Goal: Task Accomplishment & Management: Complete application form

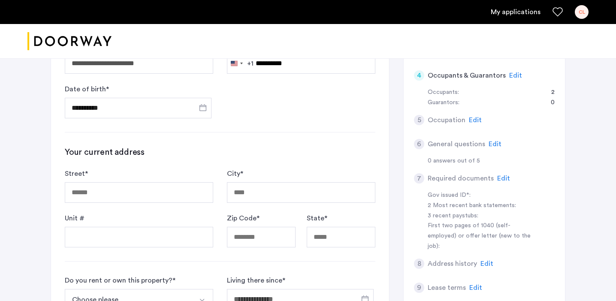
scroll to position [195, 0]
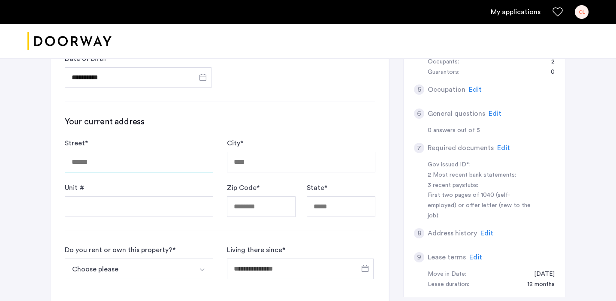
click at [172, 158] on input "Street *" at bounding box center [139, 162] width 148 height 21
type input "**"
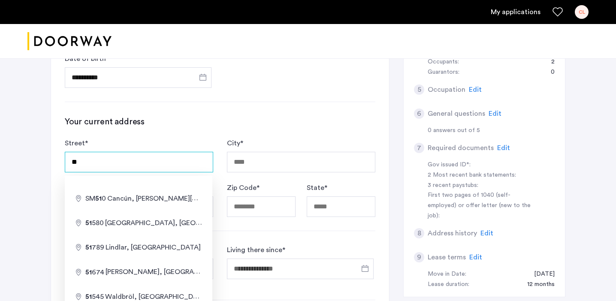
drag, startPoint x: 176, startPoint y: 165, endPoint x: 80, endPoint y: 155, distance: 96.1
click at [80, 155] on input "**" at bounding box center [139, 162] width 148 height 21
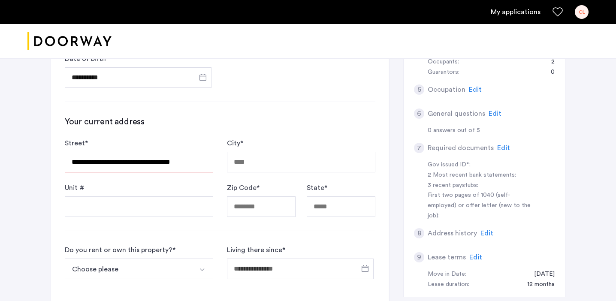
type input "**********"
type input "********"
type input "*****"
type input "**"
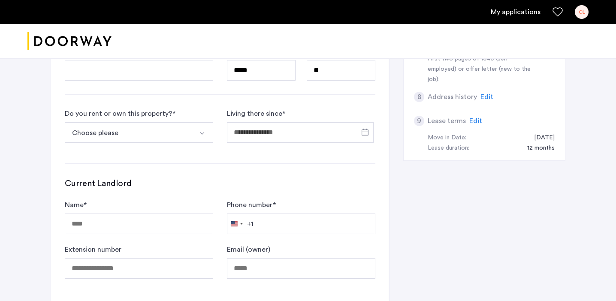
scroll to position [344, 0]
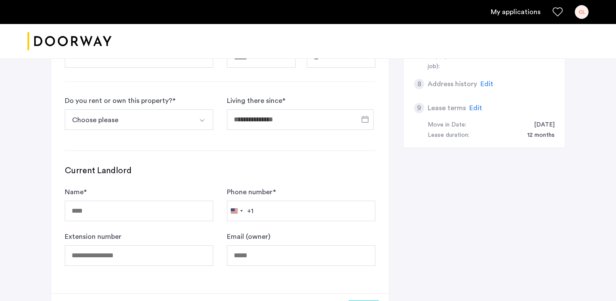
click at [190, 121] on button "Choose please" at bounding box center [129, 119] width 128 height 21
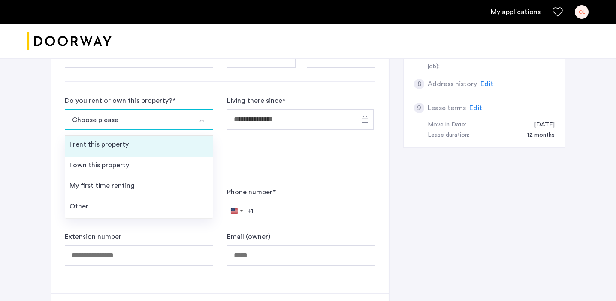
click at [180, 145] on li "I rent this property" at bounding box center [139, 146] width 148 height 21
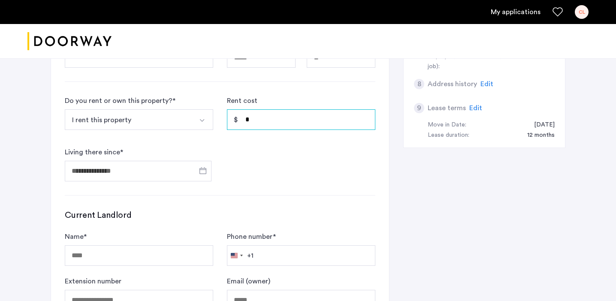
click at [286, 125] on input "*" at bounding box center [301, 119] width 148 height 21
type input "*"
type input "*****"
click at [200, 168] on span "Open calendar" at bounding box center [203, 170] width 21 height 21
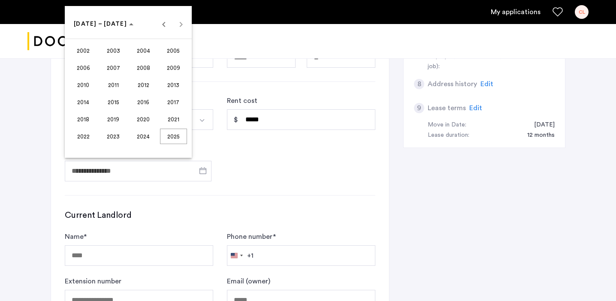
click at [122, 137] on span "2023" at bounding box center [113, 136] width 27 height 15
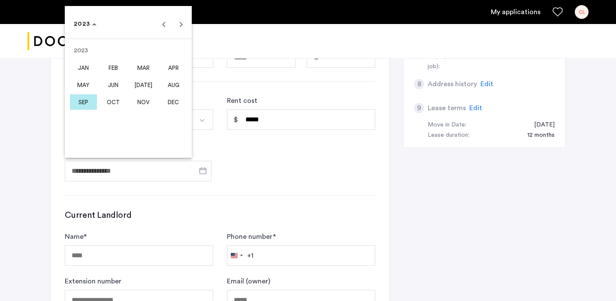
click at [169, 81] on span "AUG" at bounding box center [173, 84] width 27 height 15
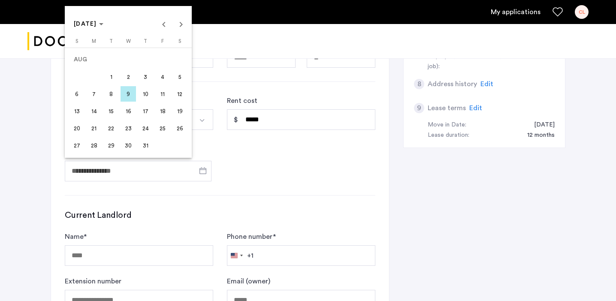
click at [111, 111] on span "15" at bounding box center [110, 110] width 15 height 15
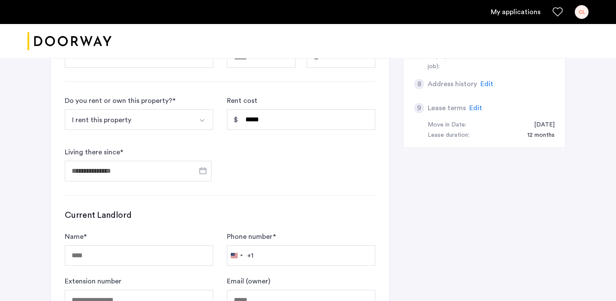
type input "**********"
click at [240, 151] on form "**********" at bounding box center [220, 139] width 310 height 86
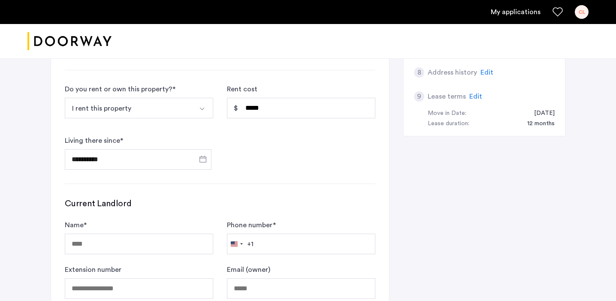
scroll to position [410, 0]
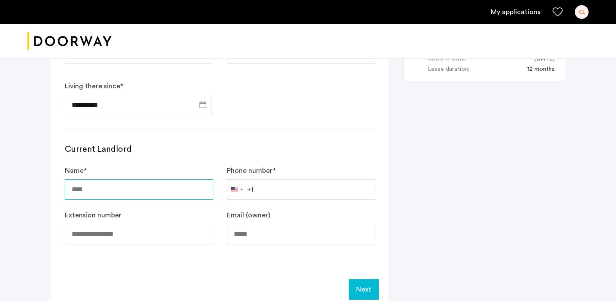
click at [164, 191] on input "Name *" at bounding box center [139, 189] width 148 height 21
type input "**********"
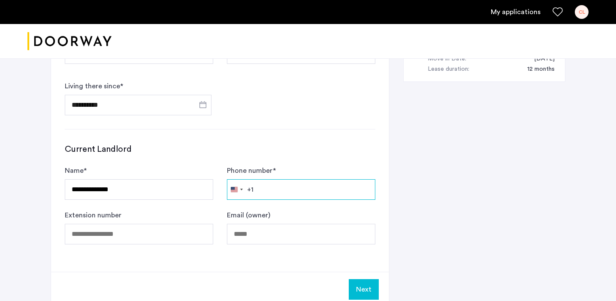
click at [270, 184] on input "Phone number *" at bounding box center [301, 189] width 148 height 21
paste input "**********"
click at [258, 191] on input "**********" at bounding box center [301, 189] width 148 height 21
type input "**********"
click at [287, 223] on div "Email (owner)" at bounding box center [301, 227] width 148 height 34
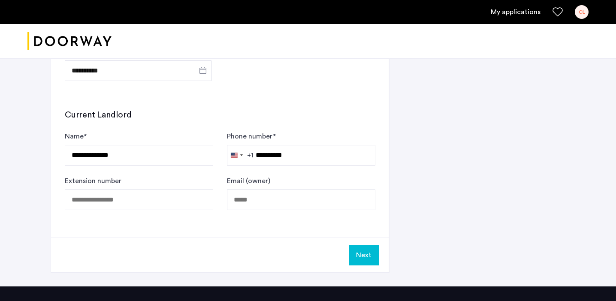
scroll to position [455, 0]
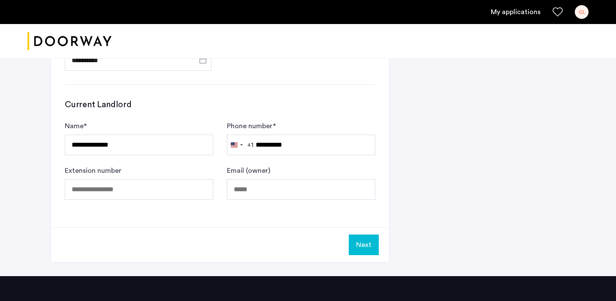
click at [357, 250] on button "Next" at bounding box center [364, 245] width 30 height 21
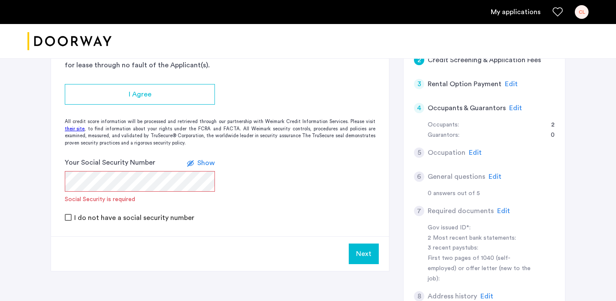
scroll to position [57, 0]
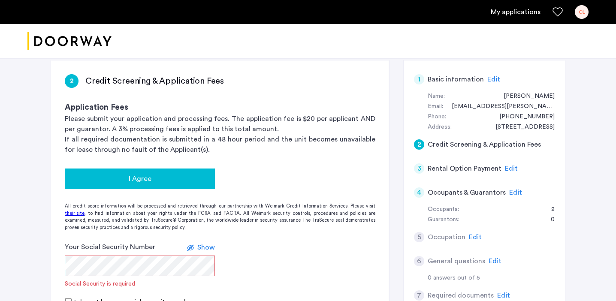
click at [192, 178] on div "I Agree" at bounding box center [140, 179] width 136 height 10
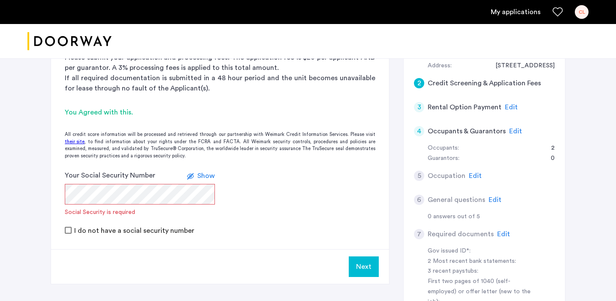
scroll to position [128, 0]
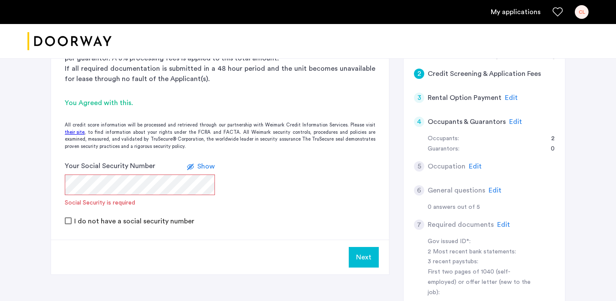
click at [182, 199] on div "Your Social Security Number Show Social Security is required" at bounding box center [140, 184] width 150 height 46
click at [199, 165] on span "Show" at bounding box center [206, 166] width 18 height 7
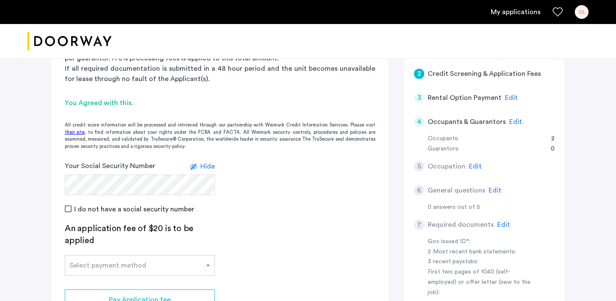
click at [321, 177] on form "Your Social Security Number Hide I do not have a social security number" at bounding box center [220, 187] width 338 height 53
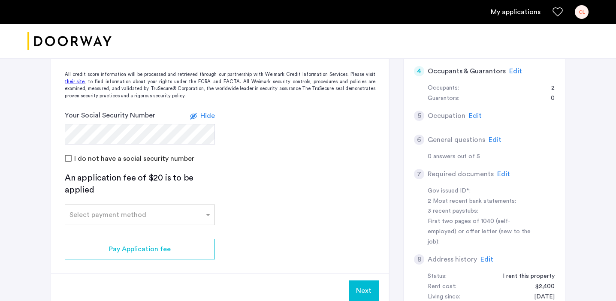
scroll to position [193, 0]
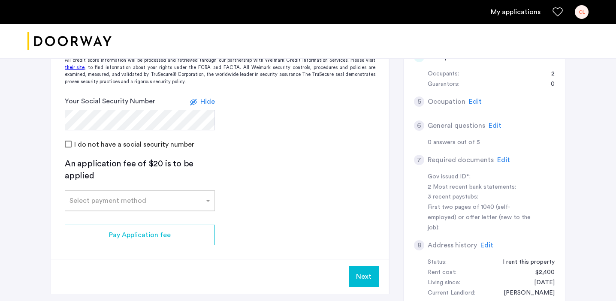
click at [192, 198] on input "text" at bounding box center [130, 199] width 123 height 6
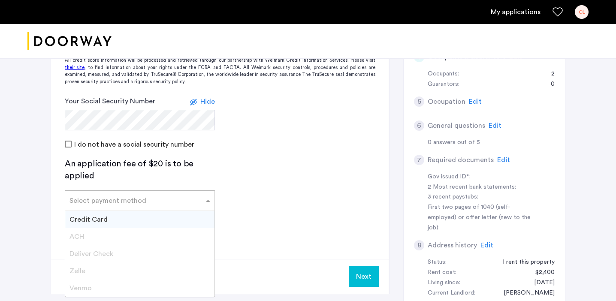
click at [188, 216] on div "Credit Card" at bounding box center [139, 219] width 149 height 17
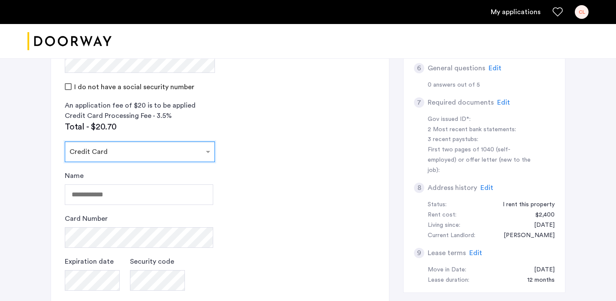
scroll to position [263, 0]
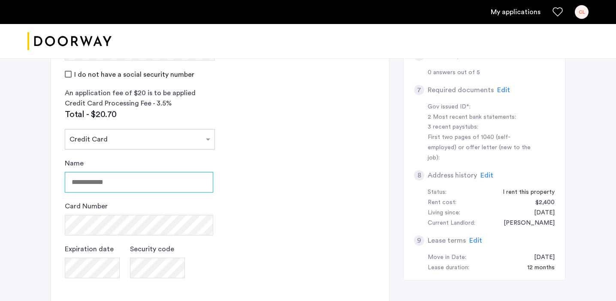
click at [182, 185] on input "Name" at bounding box center [139, 182] width 148 height 21
type input "**********"
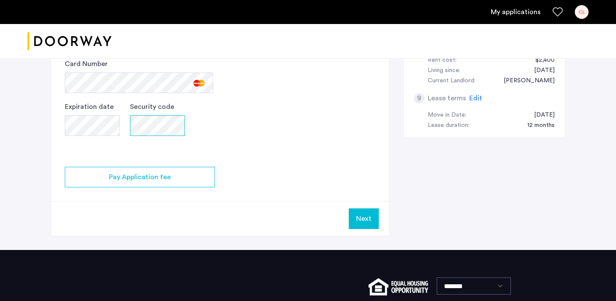
scroll to position [416, 0]
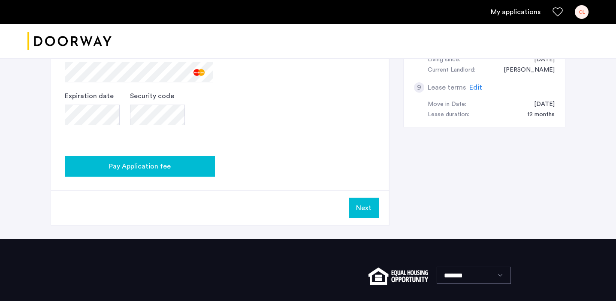
click at [194, 169] on div "Pay Application fee" at bounding box center [140, 166] width 136 height 10
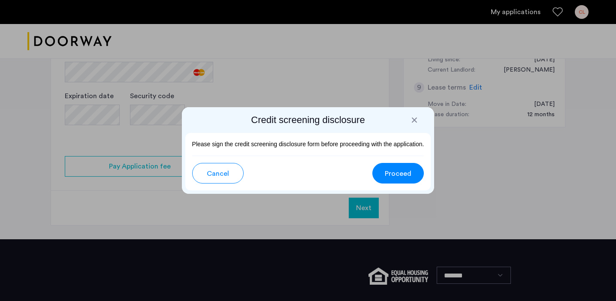
click at [394, 172] on span "Proceed" at bounding box center [398, 174] width 27 height 10
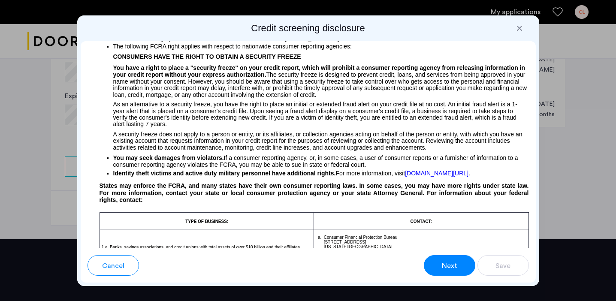
scroll to position [672, 0]
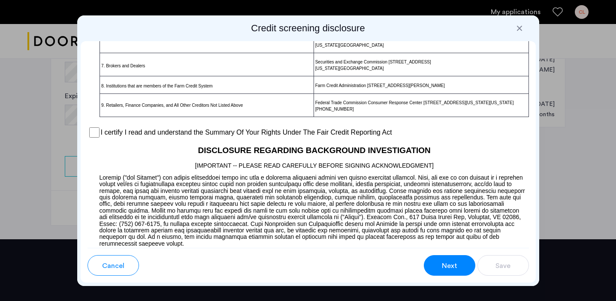
click at [249, 138] on label "I certify I read and understand the Summary Of Your Rights Under The Fair Credi…" at bounding box center [246, 132] width 291 height 10
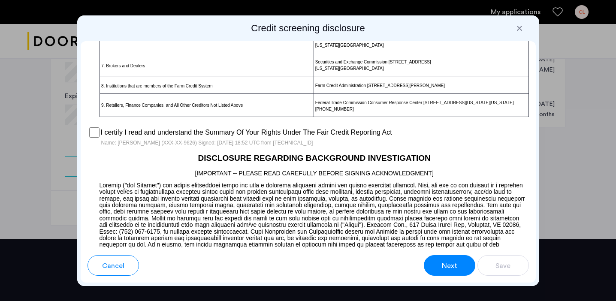
click at [450, 269] on span "Next" at bounding box center [449, 266] width 15 height 10
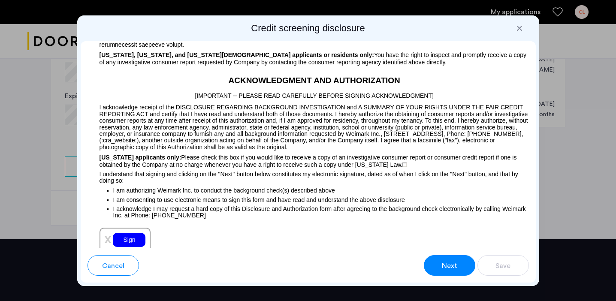
click at [451, 265] on span "Next" at bounding box center [449, 266] width 15 height 10
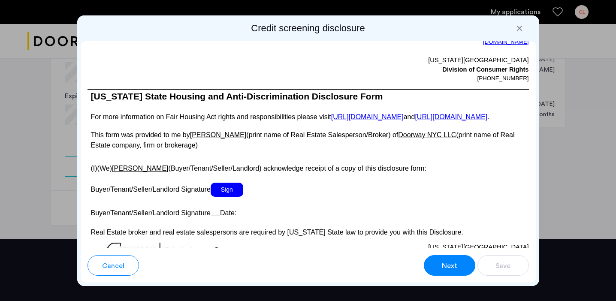
scroll to position [1572, 0]
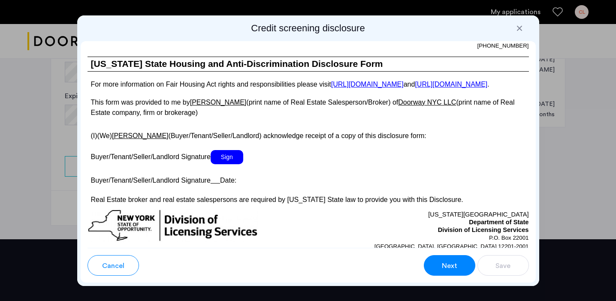
click at [463, 266] on button "Next" at bounding box center [449, 265] width 51 height 21
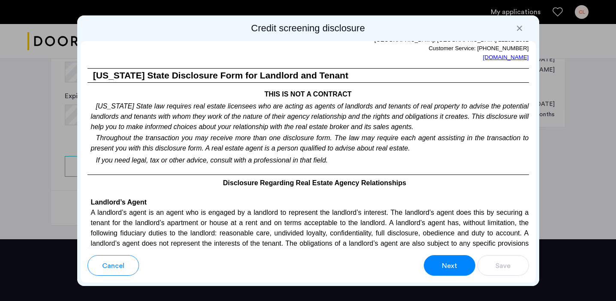
click at [463, 266] on button "Next" at bounding box center [449, 265] width 51 height 21
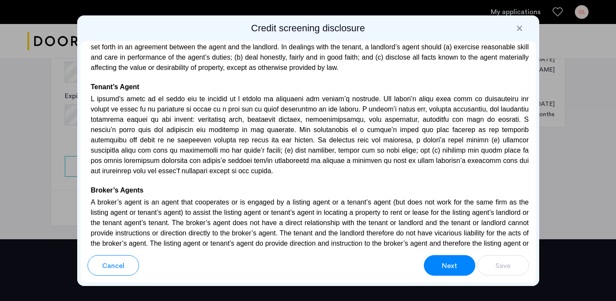
click at [463, 266] on button "Next" at bounding box center [449, 265] width 51 height 21
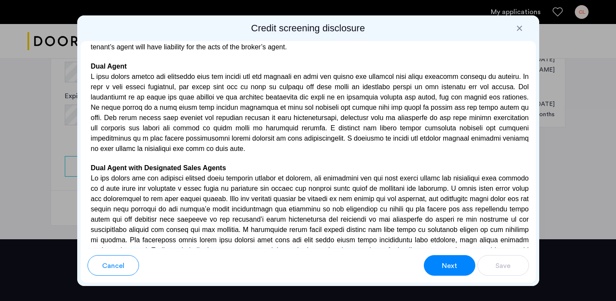
click at [461, 266] on button "Next" at bounding box center [449, 265] width 51 height 21
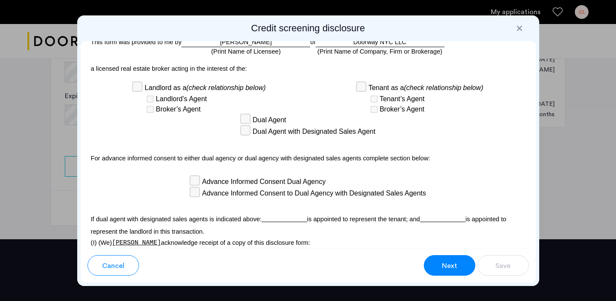
scroll to position [2439, 0]
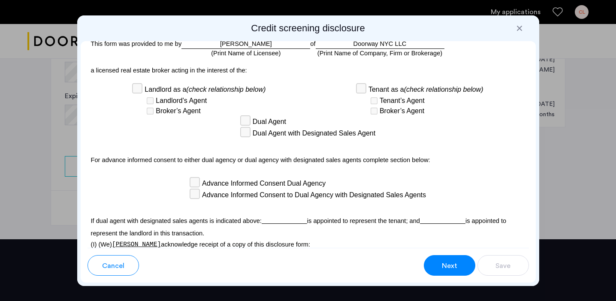
click at [367, 91] on div "Tenant as a (check relationship below)" at bounding box center [419, 90] width 127 height 12
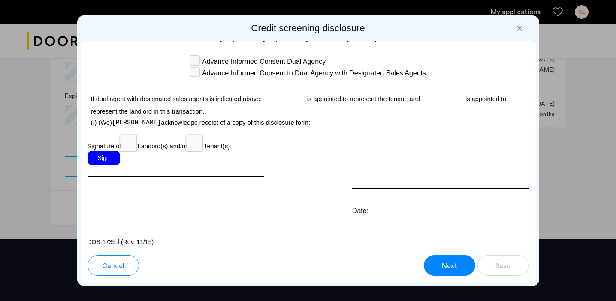
click at [365, 206] on div "Date:" at bounding box center [440, 211] width 177 height 10
click at [347, 202] on div "Sign Date:" at bounding box center [307, 183] width 441 height 65
click at [367, 211] on div "Para información en español, visite [DOMAIN_NAME][URL] o escribe a la Consumer …" at bounding box center [308, 144] width 455 height 207
click at [106, 156] on div "Sign" at bounding box center [103, 158] width 33 height 14
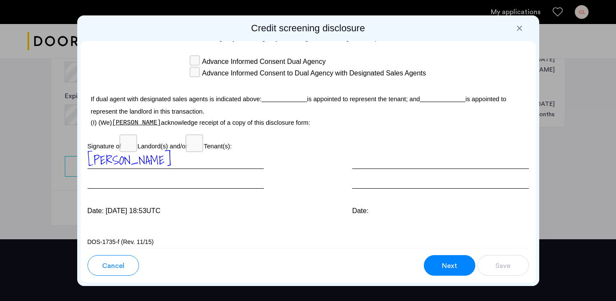
click at [457, 270] on button "Next" at bounding box center [449, 265] width 51 height 21
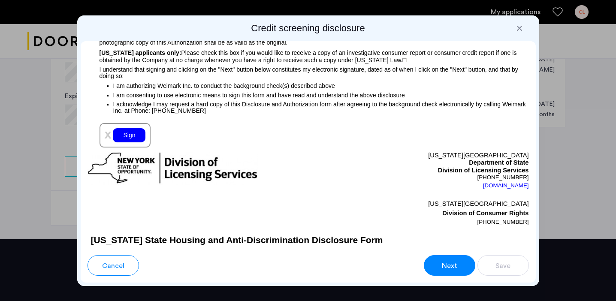
scroll to position [977, 0]
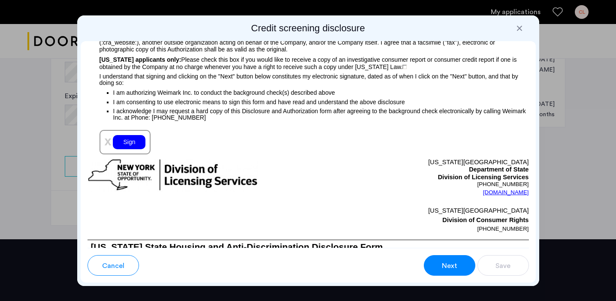
click at [132, 146] on div "Sign" at bounding box center [129, 142] width 33 height 14
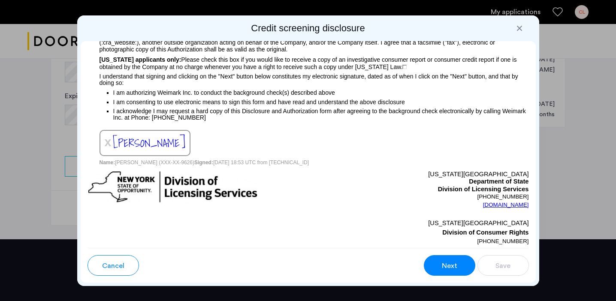
click at [447, 274] on button "Next" at bounding box center [449, 265] width 51 height 21
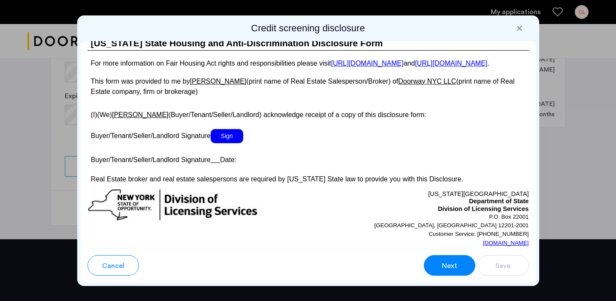
scroll to position [1606, 0]
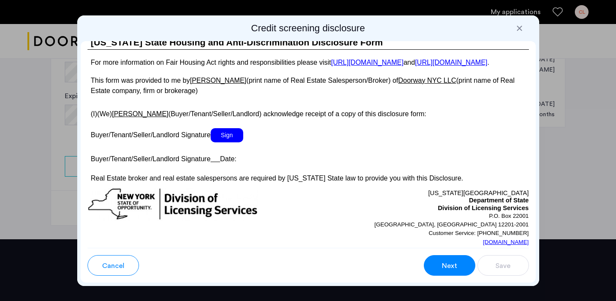
click at [232, 142] on span "Sign" at bounding box center [227, 135] width 33 height 14
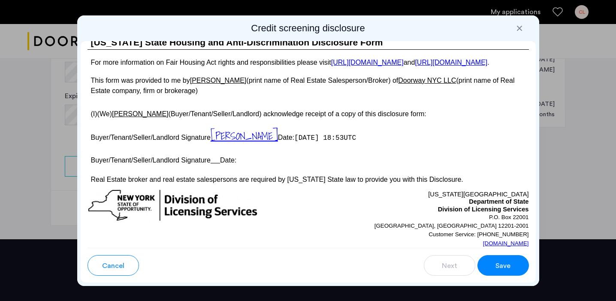
click at [510, 266] on div "Save" at bounding box center [503, 266] width 16 height 10
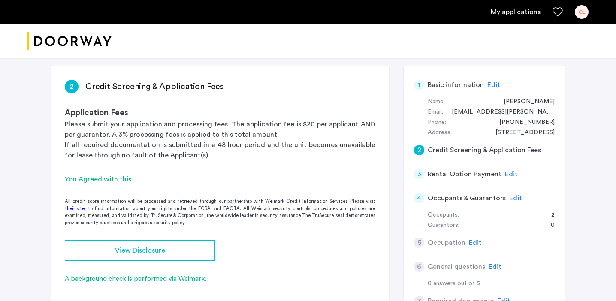
scroll to position [82, 0]
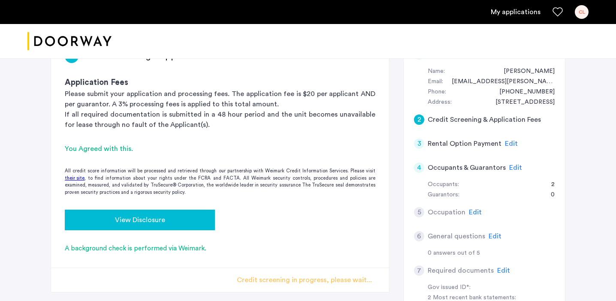
click at [181, 218] on div "View Disclosure" at bounding box center [140, 220] width 136 height 10
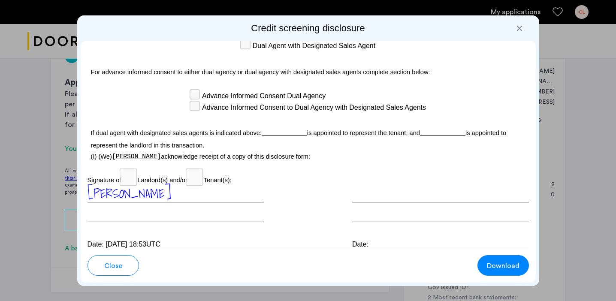
scroll to position [2574, 0]
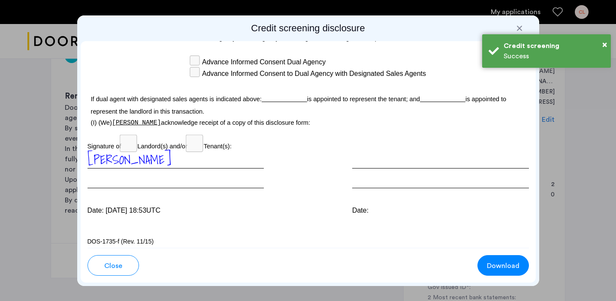
click at [517, 27] on div at bounding box center [519, 28] width 9 height 9
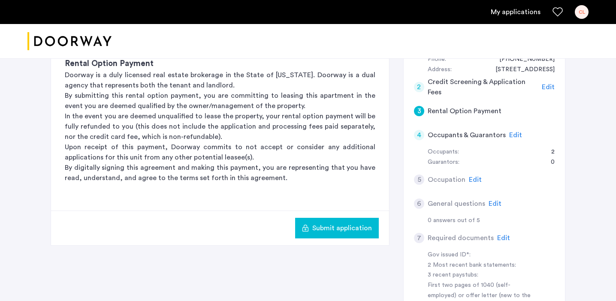
scroll to position [110, 0]
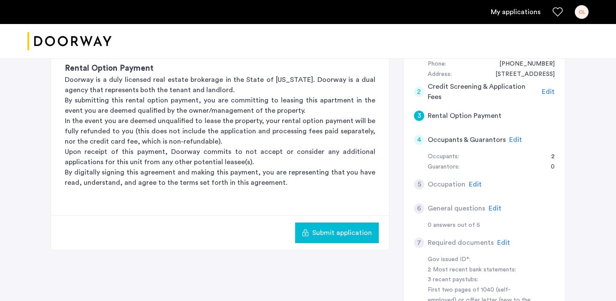
click at [332, 233] on span "Submit application" at bounding box center [342, 233] width 60 height 10
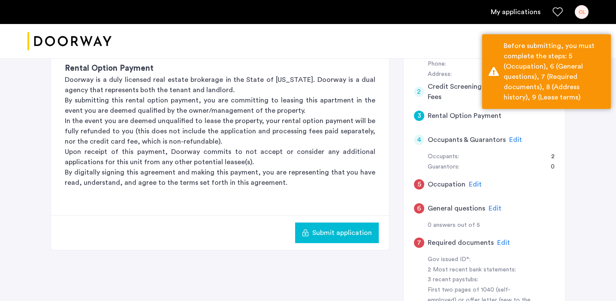
click at [443, 178] on div "5 Occupation Edit" at bounding box center [484, 184] width 141 height 24
click at [418, 184] on div "5" at bounding box center [419, 184] width 10 height 10
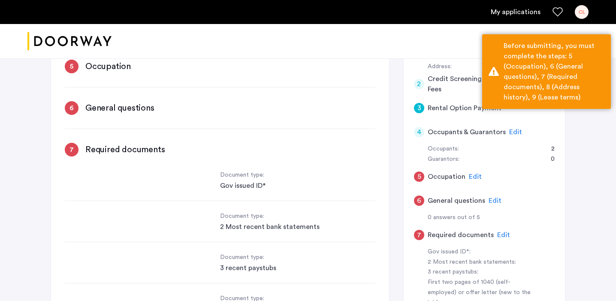
scroll to position [0, 0]
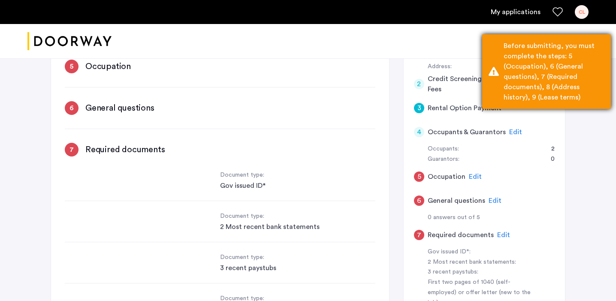
click at [581, 96] on div "Before submitting, you must complete the steps: 5 (Occupation), 6 (General ques…" at bounding box center [553, 72] width 101 height 62
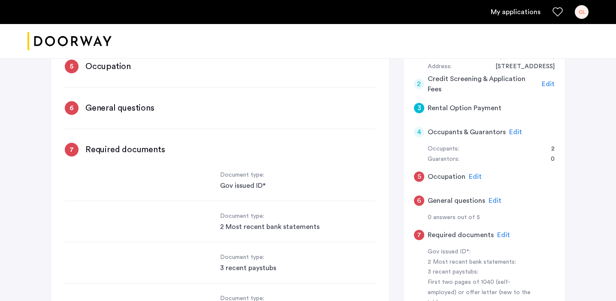
click at [513, 130] on span "Edit" at bounding box center [515, 132] width 13 height 7
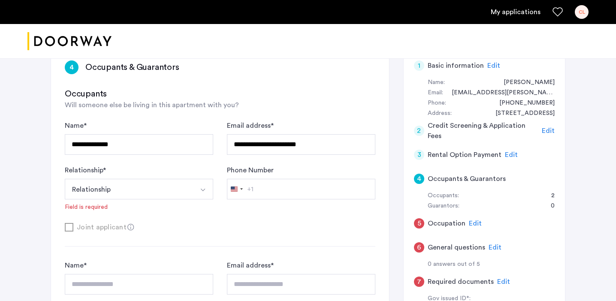
scroll to position [70, 0]
click at [472, 227] on span "Edit" at bounding box center [475, 224] width 13 height 7
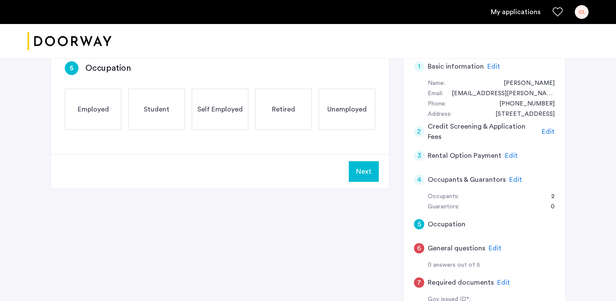
click at [114, 105] on div "Employed" at bounding box center [93, 109] width 57 height 41
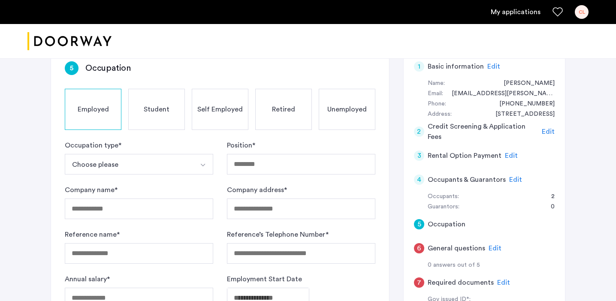
click at [151, 162] on button "Choose please" at bounding box center [129, 164] width 128 height 21
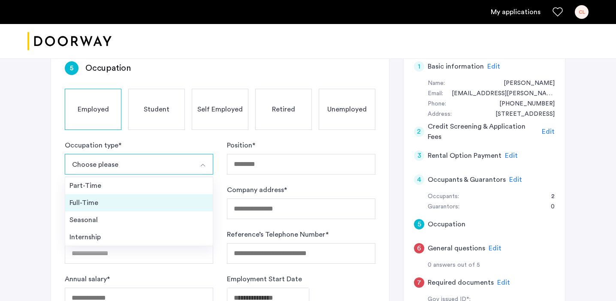
click at [150, 206] on div "Full-Time" at bounding box center [138, 203] width 139 height 10
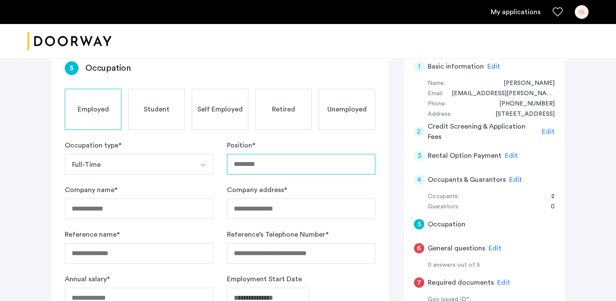
click at [310, 162] on input "Position *" at bounding box center [301, 164] width 148 height 21
type input "**********"
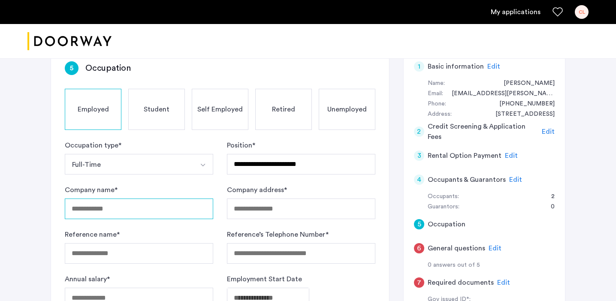
click at [172, 211] on input "Company name *" at bounding box center [139, 209] width 148 height 21
type input "*********"
click at [283, 201] on input "Company address *" at bounding box center [301, 209] width 148 height 21
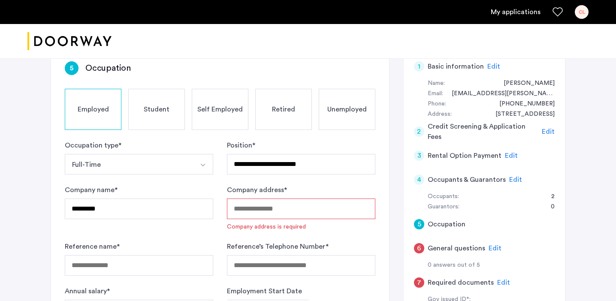
paste input "**********"
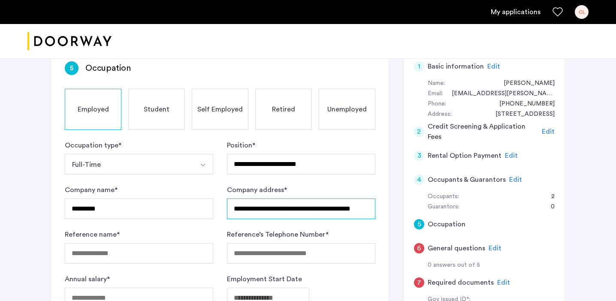
type input "**********"
click at [154, 257] on input "Reference name *" at bounding box center [139, 253] width 148 height 21
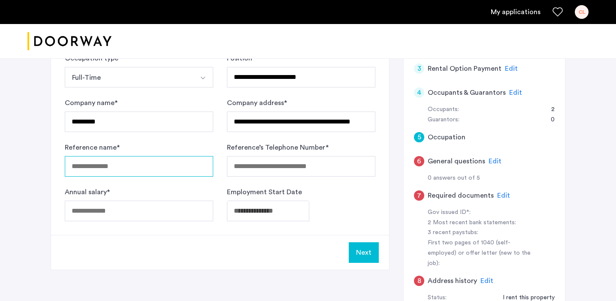
scroll to position [157, 0]
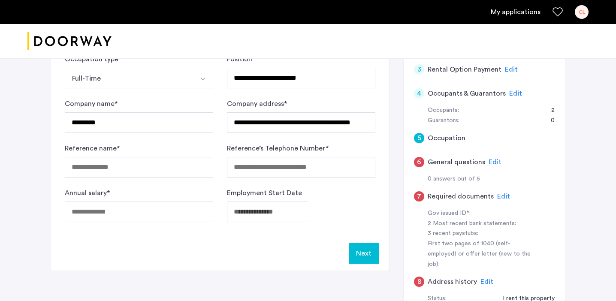
click at [150, 224] on div "**********" at bounding box center [220, 98] width 338 height 274
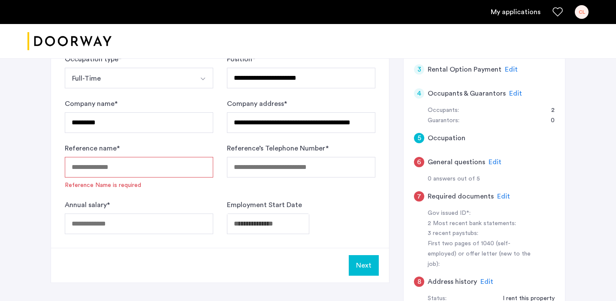
click at [152, 164] on input "Reference name *" at bounding box center [139, 167] width 148 height 21
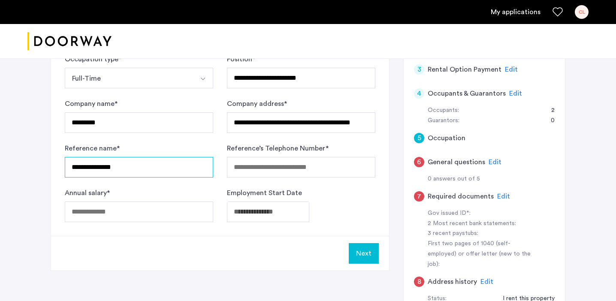
type input "**********"
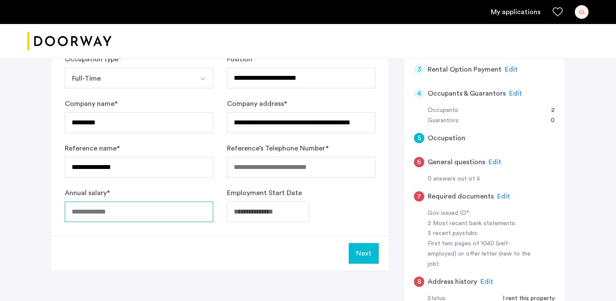
click at [187, 204] on input "Annual salary *" at bounding box center [139, 212] width 148 height 21
click at [189, 211] on input "Annual salary *" at bounding box center [139, 212] width 148 height 21
click at [81, 212] on input "*****" at bounding box center [139, 212] width 148 height 21
click at [78, 212] on input "*****" at bounding box center [139, 212] width 148 height 21
click at [79, 213] on input "*****" at bounding box center [139, 212] width 148 height 21
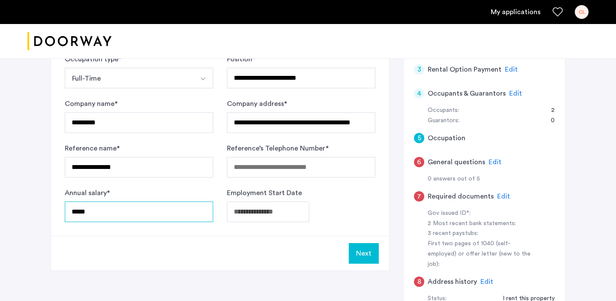
click at [79, 211] on input "*****" at bounding box center [139, 212] width 148 height 21
click at [98, 212] on input "*****" at bounding box center [139, 212] width 148 height 21
click at [81, 209] on input "*****" at bounding box center [139, 212] width 148 height 21
click at [81, 210] on input "*****" at bounding box center [139, 212] width 148 height 21
type input "*****"
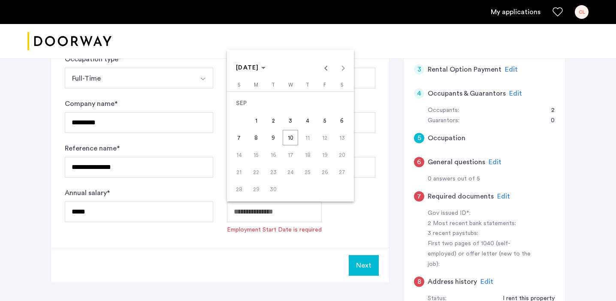
click at [322, 71] on span "Previous month" at bounding box center [325, 67] width 17 height 17
click at [323, 72] on span "Previous month" at bounding box center [325, 67] width 17 height 17
click at [255, 173] on span "21" at bounding box center [255, 171] width 15 height 15
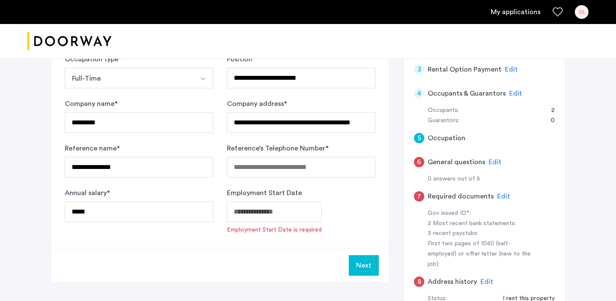
type input "**********"
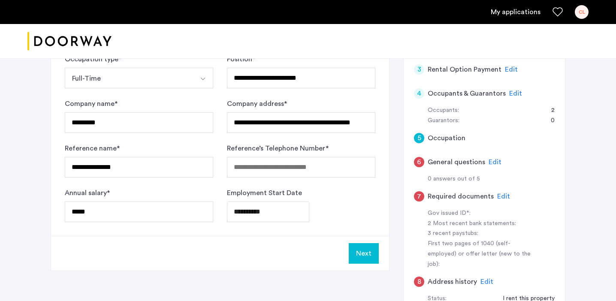
click at [362, 255] on button "Next" at bounding box center [364, 253] width 30 height 21
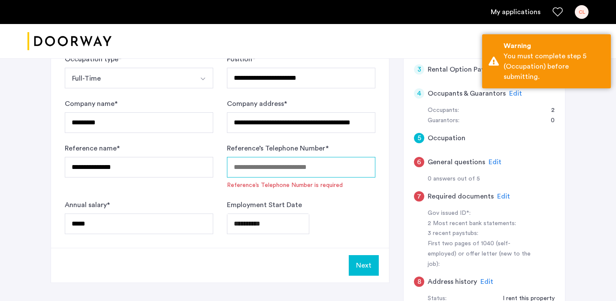
click at [326, 158] on input "Reference’s Telephone Number *" at bounding box center [301, 167] width 148 height 21
click at [327, 165] on input "Reference’s Telephone Number *" at bounding box center [301, 167] width 148 height 21
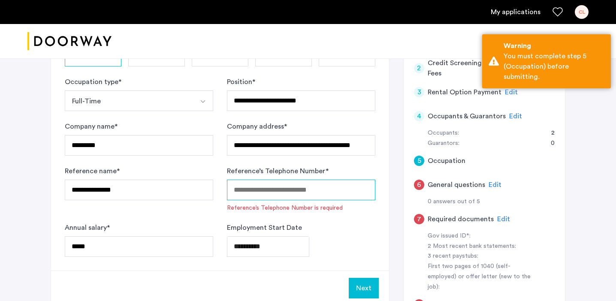
scroll to position [133, 0]
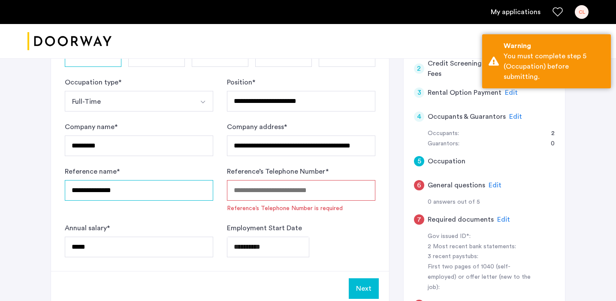
drag, startPoint x: 148, startPoint y: 196, endPoint x: 45, endPoint y: 178, distance: 104.8
click at [44, 178] on div "**********" at bounding box center [308, 173] width 540 height 502
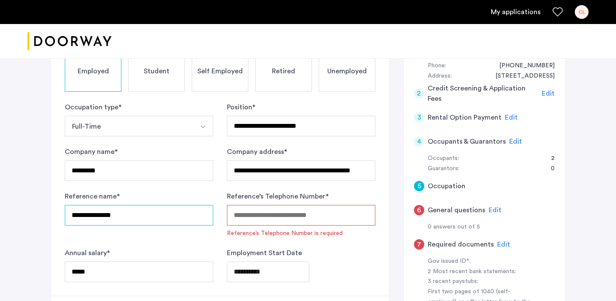
scroll to position [100, 0]
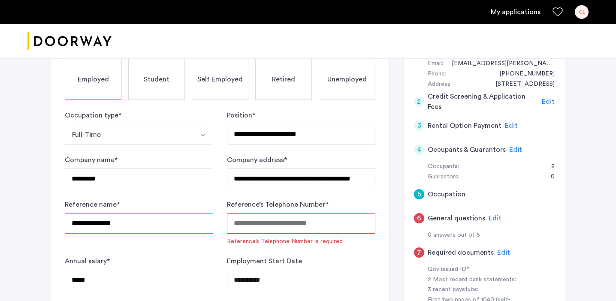
click at [173, 233] on input "**********" at bounding box center [139, 223] width 148 height 21
click at [173, 223] on input "**********" at bounding box center [139, 223] width 148 height 21
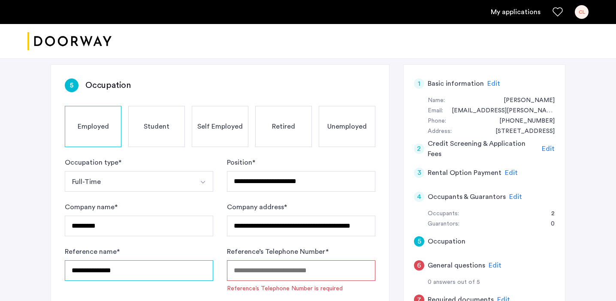
scroll to position [52, 0]
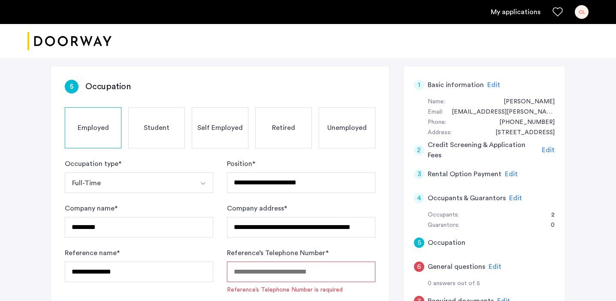
click at [507, 176] on span "Edit" at bounding box center [511, 174] width 13 height 7
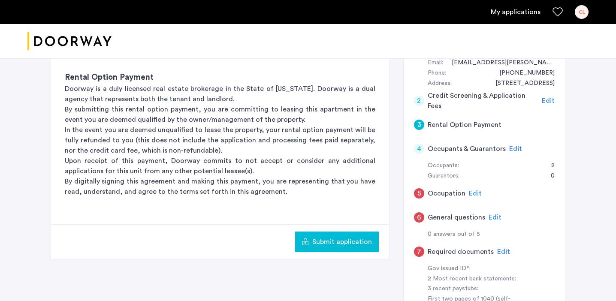
scroll to position [114, 0]
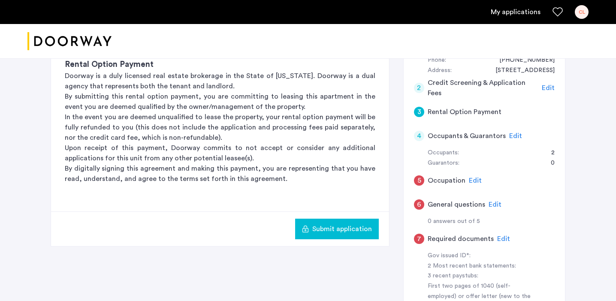
click at [494, 204] on span "Edit" at bounding box center [494, 204] width 13 height 7
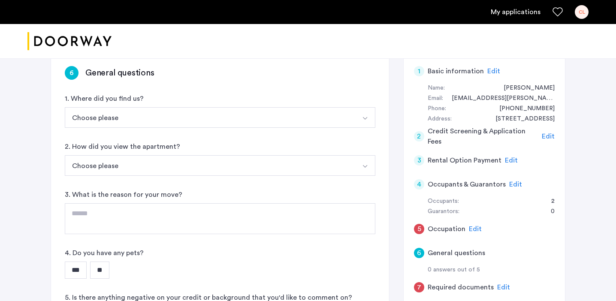
scroll to position [65, 0]
click at [259, 124] on button "Choose please" at bounding box center [210, 118] width 290 height 21
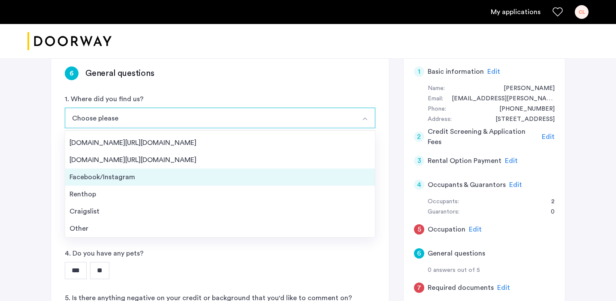
scroll to position [14, 0]
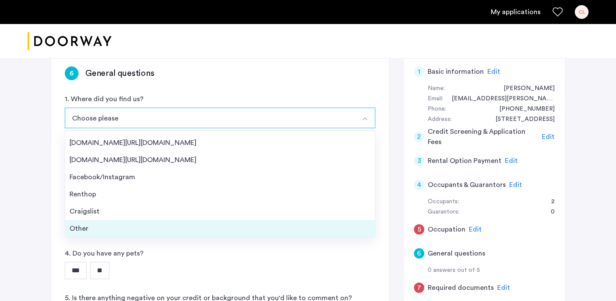
click at [205, 222] on li "Other" at bounding box center [220, 228] width 310 height 17
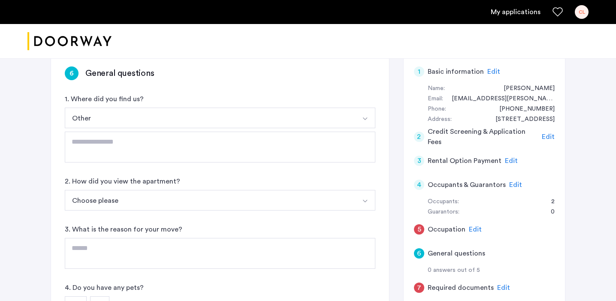
click at [219, 123] on button "Other" at bounding box center [210, 118] width 290 height 21
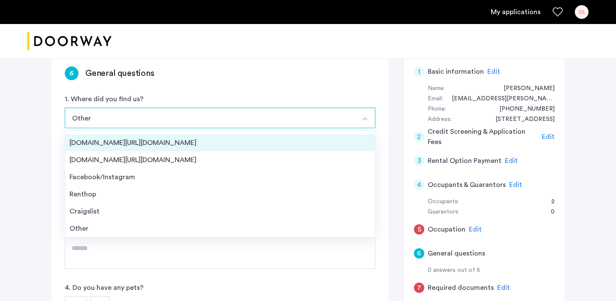
click at [209, 146] on div "[DOMAIN_NAME][URL][DOMAIN_NAME]" at bounding box center [219, 143] width 301 height 10
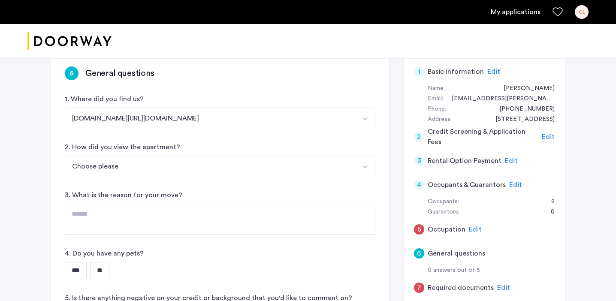
click at [203, 123] on button "[DOMAIN_NAME][URL][DOMAIN_NAME]" at bounding box center [210, 118] width 290 height 21
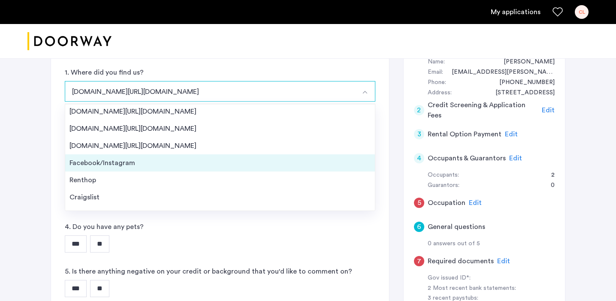
scroll to position [0, 0]
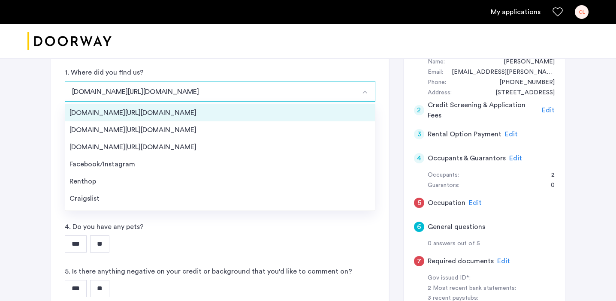
click at [171, 112] on div "[DOMAIN_NAME][URL][DOMAIN_NAME]" at bounding box center [219, 113] width 301 height 10
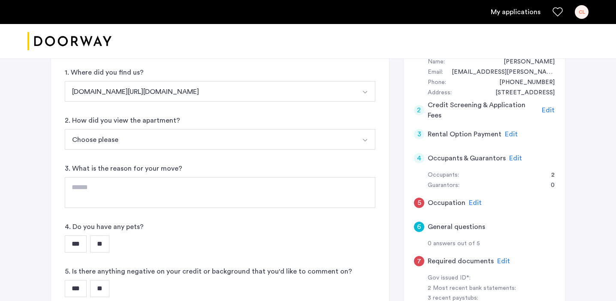
click at [166, 155] on div "6 General questions 1. Where did you find us? [DOMAIN_NAME][URL][DOMAIN_NAME] […" at bounding box center [220, 170] width 338 height 288
click at [167, 142] on button "Choose please" at bounding box center [210, 139] width 290 height 21
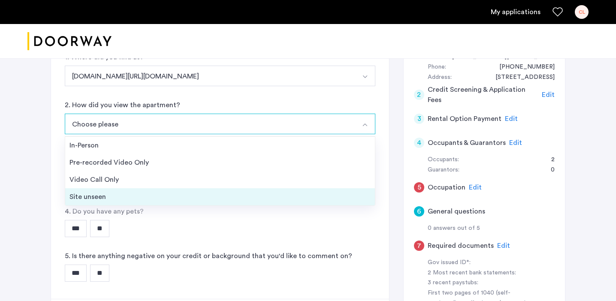
scroll to position [108, 0]
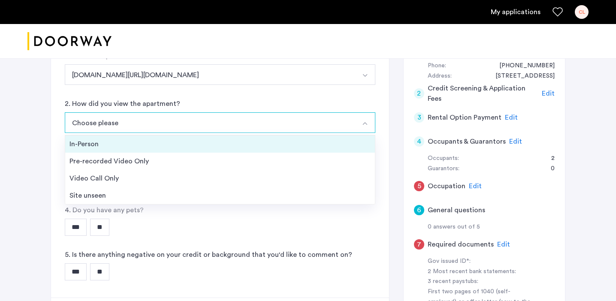
click at [159, 148] on div "In-Person" at bounding box center [219, 144] width 301 height 10
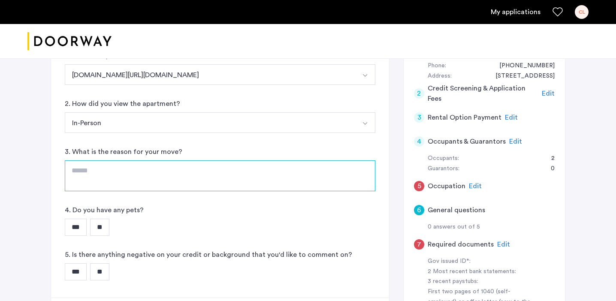
click at [157, 177] on textarea at bounding box center [220, 175] width 310 height 31
click at [157, 178] on textarea at bounding box center [220, 175] width 310 height 31
type textarea "**********"
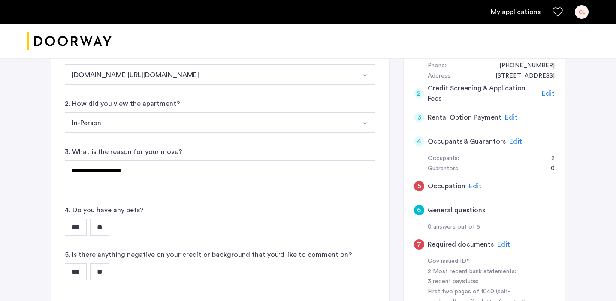
click at [106, 223] on input "**" at bounding box center [99, 227] width 19 height 17
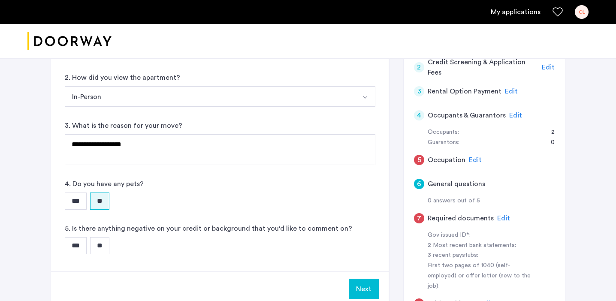
scroll to position [146, 0]
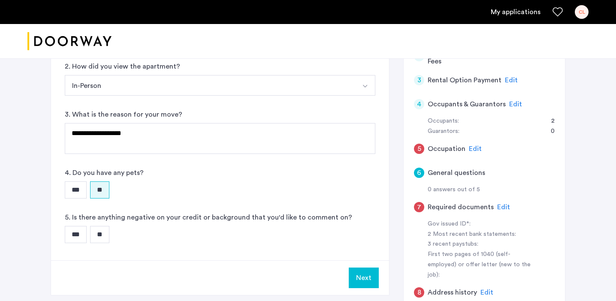
click at [105, 226] on div "5. Is there anything negative on your credit or background that you'd like to c…" at bounding box center [220, 227] width 310 height 31
click at [105, 233] on input "**" at bounding box center [99, 234] width 19 height 17
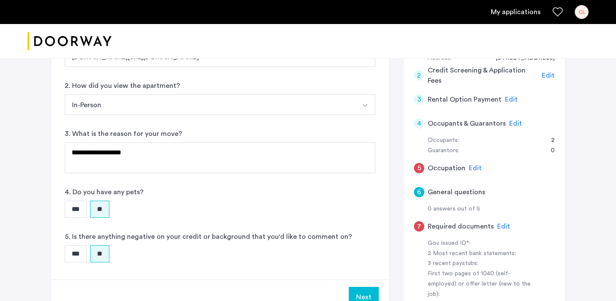
scroll to position [132, 0]
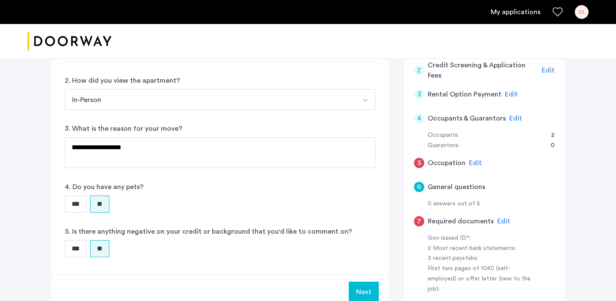
click at [366, 284] on button "Next" at bounding box center [364, 292] width 30 height 21
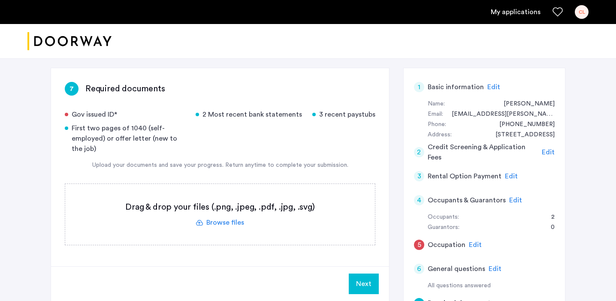
scroll to position [46, 0]
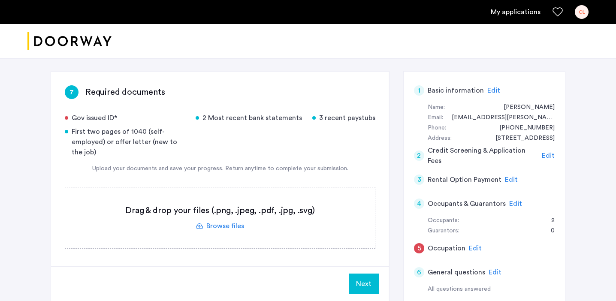
click at [222, 224] on label at bounding box center [220, 217] width 310 height 61
click at [0, 0] on input "file" at bounding box center [0, 0] width 0 height 0
click at [226, 226] on label at bounding box center [220, 217] width 310 height 61
click at [0, 0] on input "file" at bounding box center [0, 0] width 0 height 0
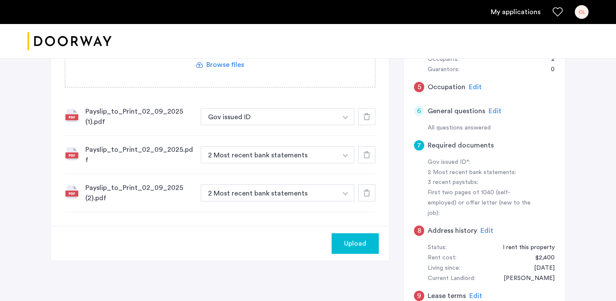
scroll to position [219, 0]
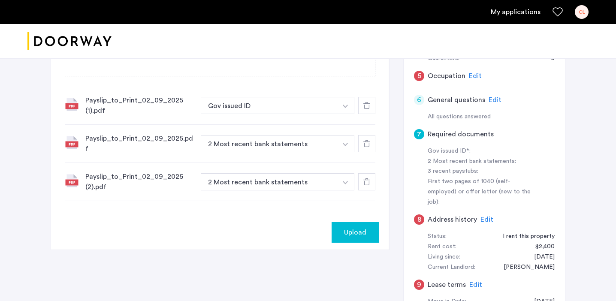
click at [311, 114] on button "Gov issued ID" at bounding box center [269, 105] width 136 height 17
click at [337, 109] on button "button" at bounding box center [346, 105] width 18 height 17
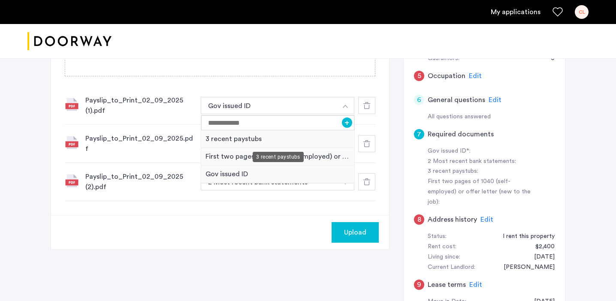
click at [316, 138] on div "3 recent paystubs" at bounding box center [277, 139] width 153 height 18
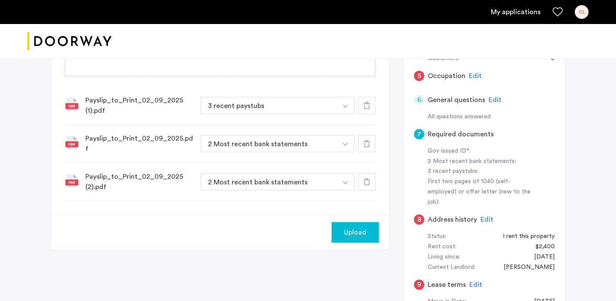
click at [325, 152] on div "Payslip_to_Print_02_09_2025.pdf 2 Most recent bank statements + Gov issued ID 3…" at bounding box center [220, 144] width 310 height 38
click at [313, 146] on button "2 Most recent bank statements" at bounding box center [269, 143] width 136 height 17
click at [347, 141] on button "button" at bounding box center [346, 143] width 18 height 17
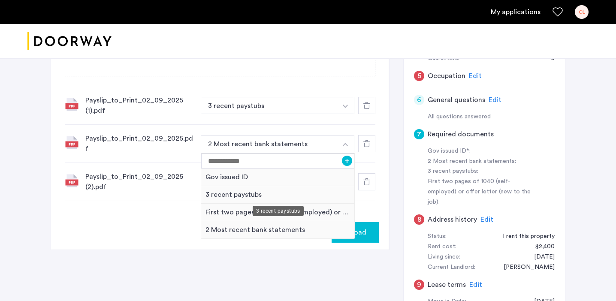
click at [303, 189] on div "3 recent paystubs" at bounding box center [277, 195] width 153 height 18
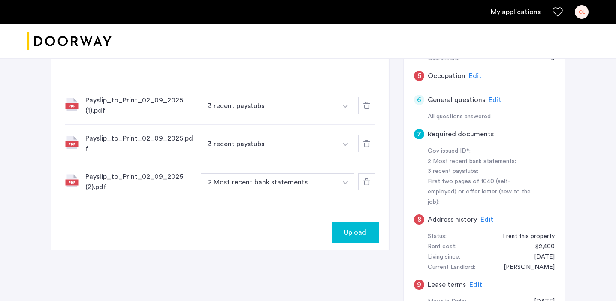
click at [343, 181] on img "button" at bounding box center [345, 182] width 5 height 3
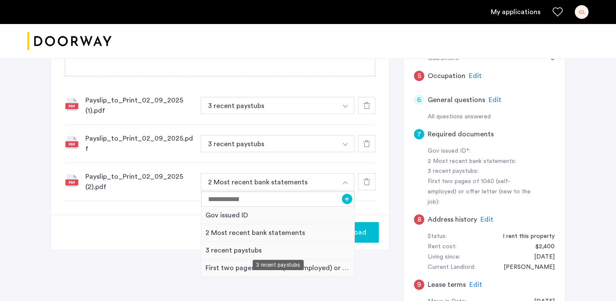
click at [304, 242] on div "3 recent paystubs" at bounding box center [277, 251] width 153 height 18
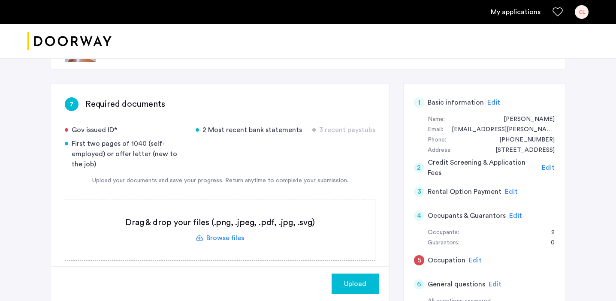
scroll to position [32, 0]
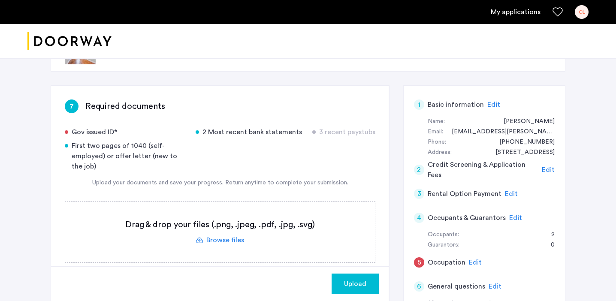
click at [214, 235] on label at bounding box center [220, 232] width 310 height 61
click at [0, 0] on input "file" at bounding box center [0, 0] width 0 height 0
click at [221, 241] on label at bounding box center [220, 232] width 310 height 61
click at [0, 0] on input "file" at bounding box center [0, 0] width 0 height 0
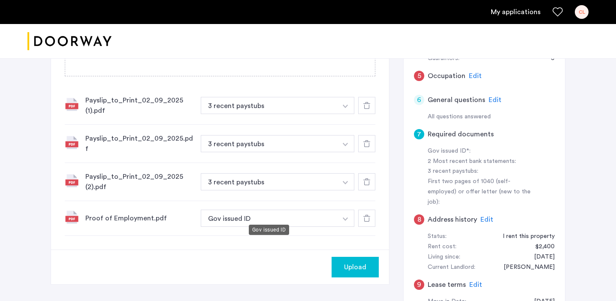
scroll to position [221, 0]
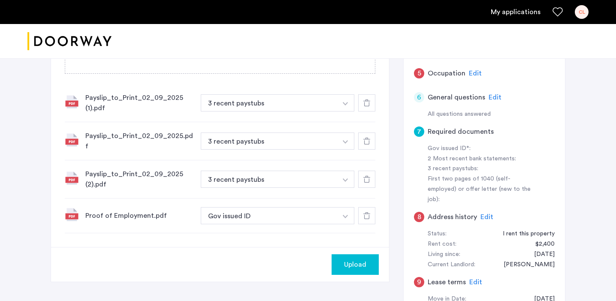
click at [348, 214] on button "button" at bounding box center [346, 215] width 18 height 17
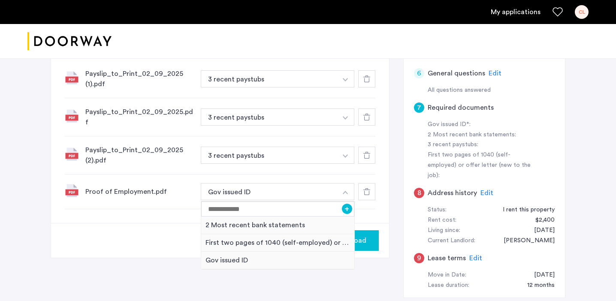
scroll to position [253, 0]
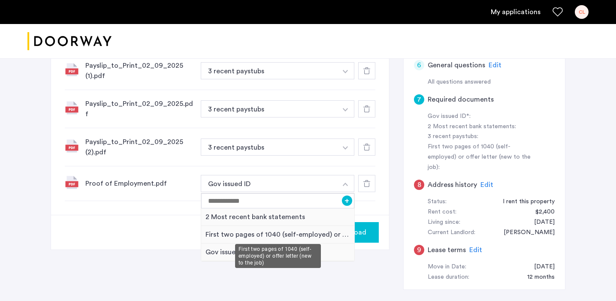
click at [305, 232] on div "First two pages of 1040 (self-employed) or offer letter (new to the job)" at bounding box center [277, 235] width 153 height 18
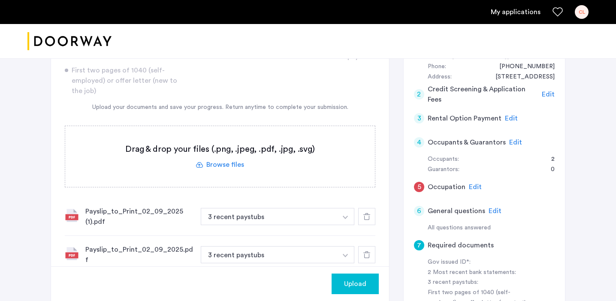
scroll to position [109, 0]
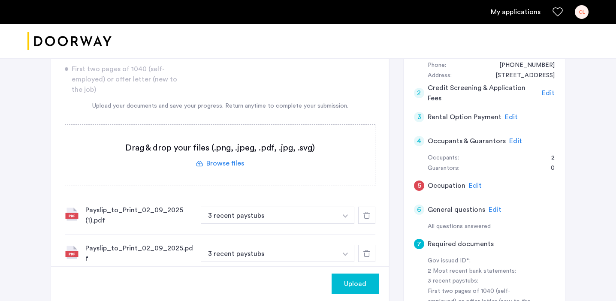
click at [222, 166] on label at bounding box center [220, 155] width 310 height 61
click at [0, 0] on input "file" at bounding box center [0, 0] width 0 height 0
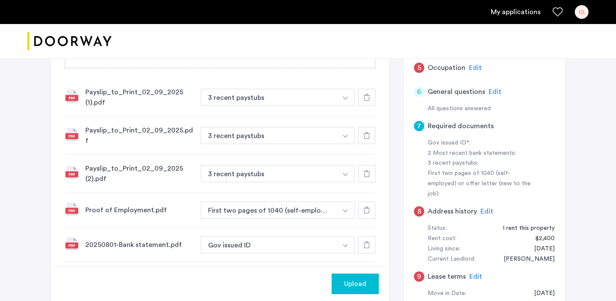
scroll to position [273, 0]
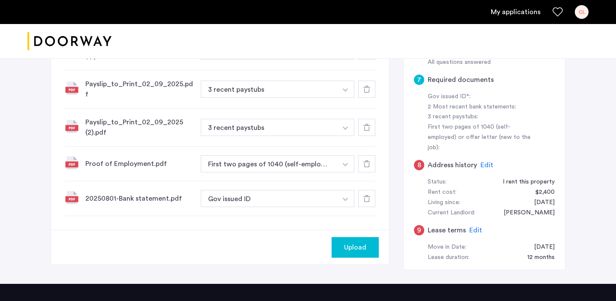
click at [349, 198] on button "button" at bounding box center [346, 198] width 18 height 17
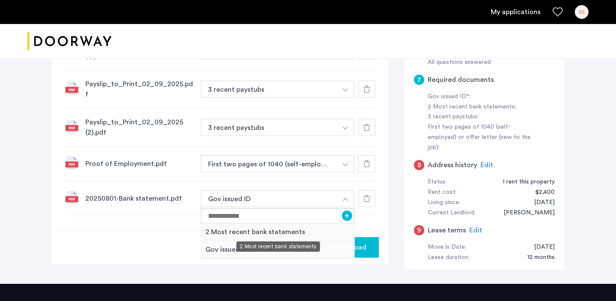
click at [323, 228] on div "2 Most recent bank statements" at bounding box center [277, 232] width 153 height 18
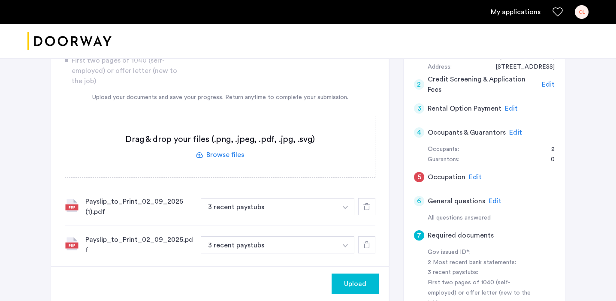
scroll to position [114, 0]
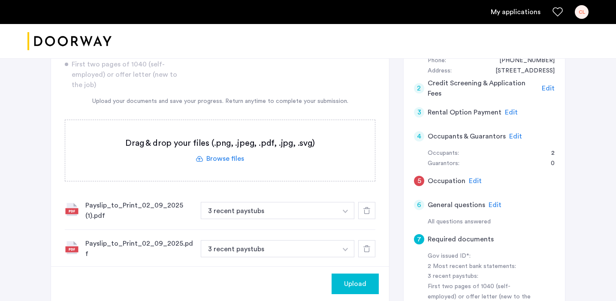
click at [220, 156] on label at bounding box center [220, 150] width 310 height 61
click at [0, 0] on input "file" at bounding box center [0, 0] width 0 height 0
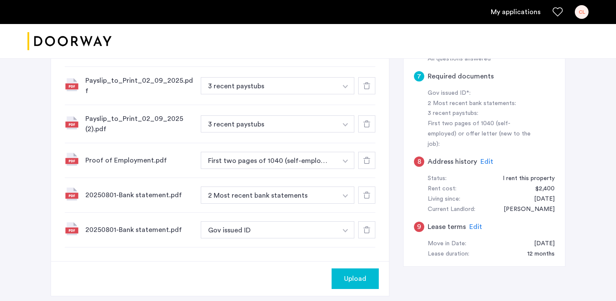
scroll to position [265, 0]
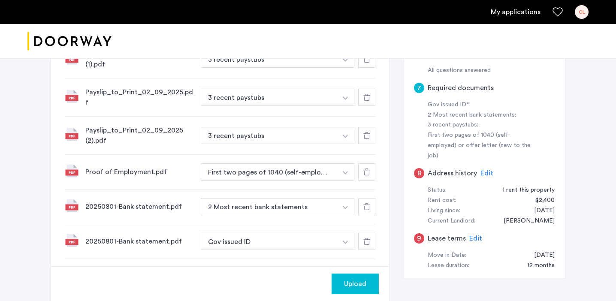
click at [367, 238] on icon at bounding box center [366, 241] width 7 height 7
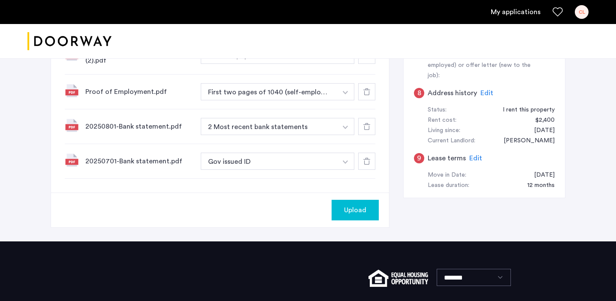
scroll to position [322, 0]
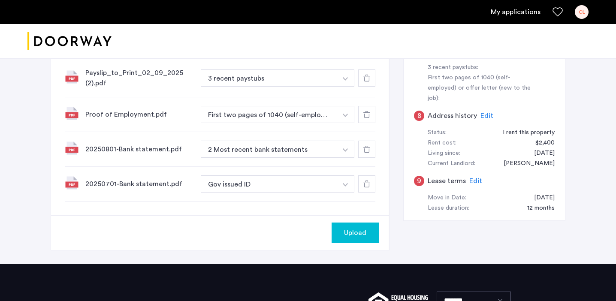
click at [352, 178] on button "button" at bounding box center [346, 183] width 18 height 17
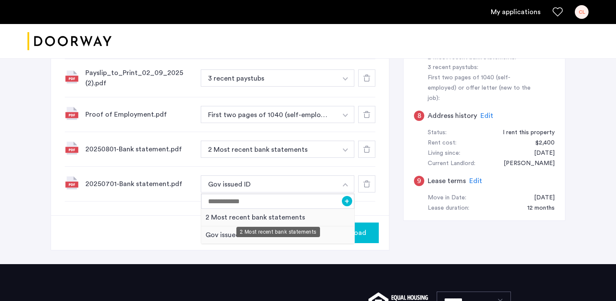
click at [302, 213] on div "2 Most recent bank statements" at bounding box center [277, 218] width 153 height 18
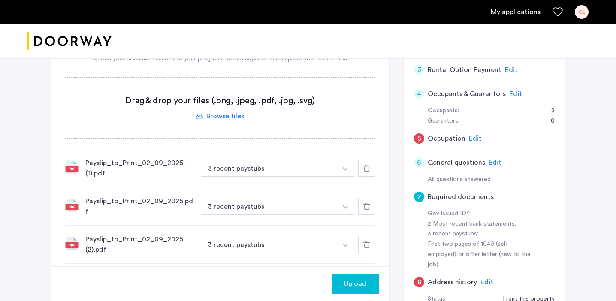
scroll to position [155, 0]
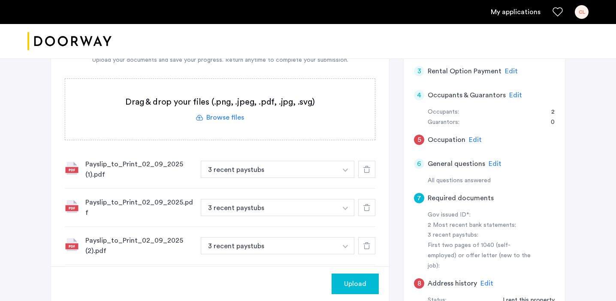
click at [347, 283] on span "Upload" at bounding box center [355, 284] width 22 height 10
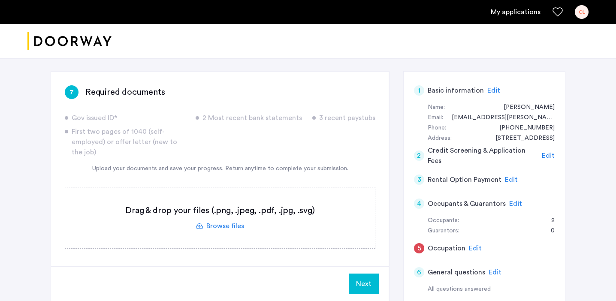
scroll to position [45, 0]
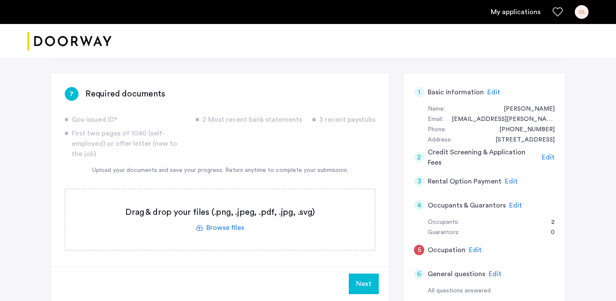
click at [367, 274] on button "Next" at bounding box center [364, 284] width 30 height 21
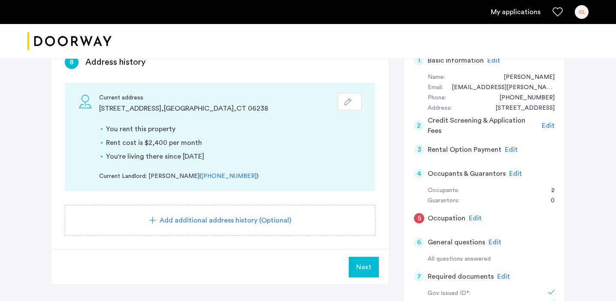
scroll to position [106, 0]
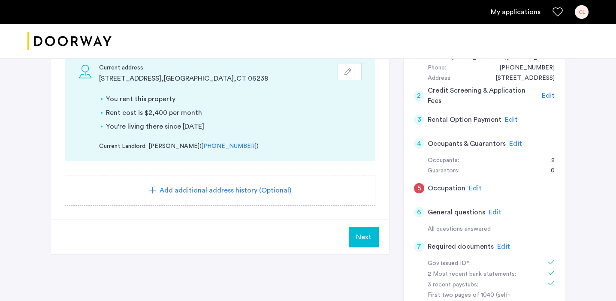
click at [438, 187] on h5 "Occupation" at bounding box center [447, 188] width 38 height 10
click at [478, 186] on span "Edit" at bounding box center [475, 188] width 13 height 7
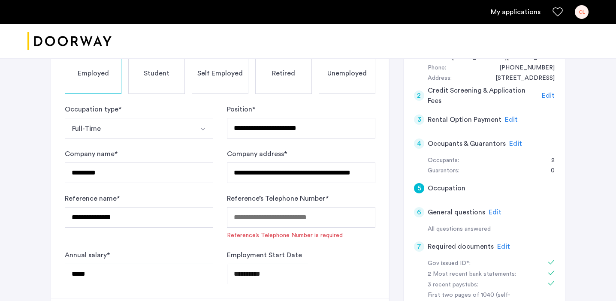
scroll to position [117, 0]
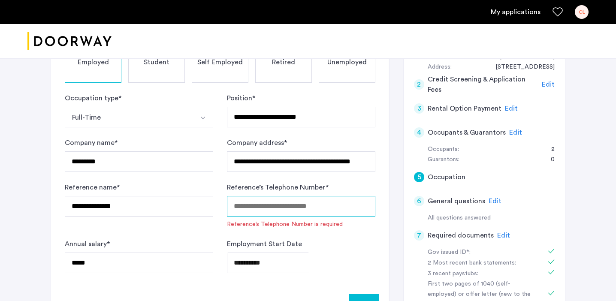
click at [313, 203] on input "Reference’s Telephone Number *" at bounding box center [301, 206] width 148 height 21
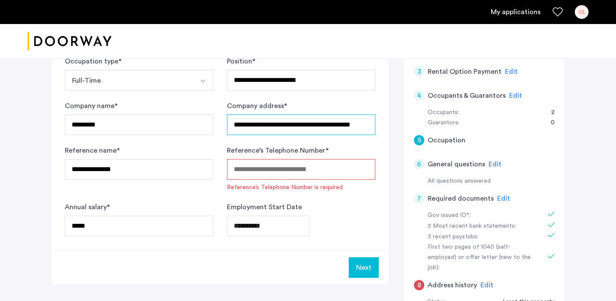
scroll to position [0, 12]
drag, startPoint x: 231, startPoint y: 126, endPoint x: 414, endPoint y: 153, distance: 185.1
click at [414, 153] on div "**********" at bounding box center [308, 183] width 515 height 441
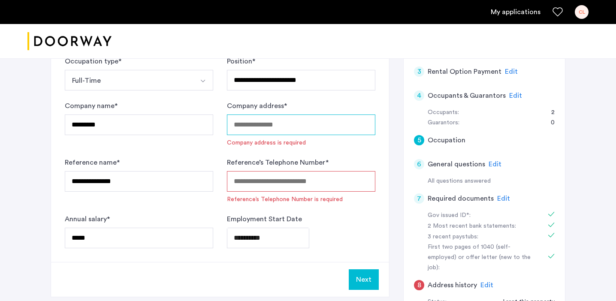
scroll to position [0, 0]
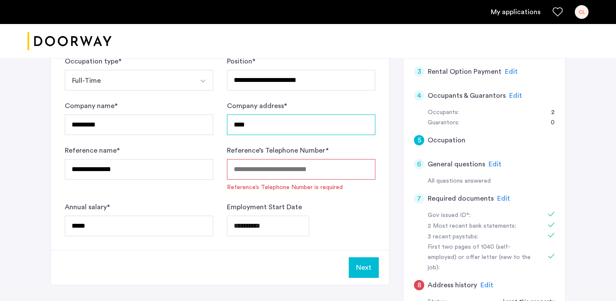
drag, startPoint x: 256, startPoint y: 127, endPoint x: 193, endPoint y: 123, distance: 63.6
click at [193, 123] on form "**********" at bounding box center [220, 146] width 310 height 180
paste input "**********"
click at [267, 123] on input "**********" at bounding box center [301, 124] width 148 height 21
type input "**********"
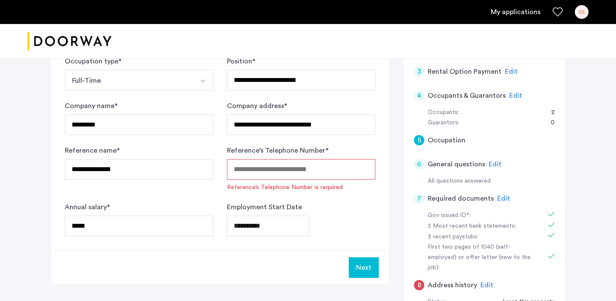
click at [247, 189] on span "Reference’s Telephone Number is required" at bounding box center [301, 187] width 148 height 9
click at [248, 172] on input "Reference’s Telephone Number *" at bounding box center [301, 169] width 148 height 21
